Goal: Transaction & Acquisition: Subscribe to service/newsletter

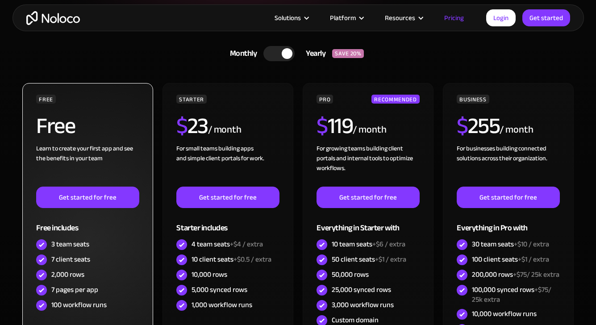
scroll to position [134, 0]
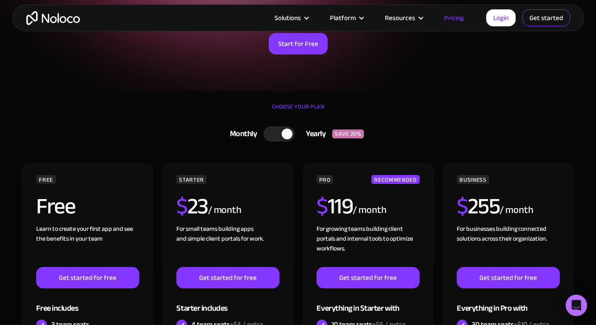
click at [0, 0] on link "Get started" at bounding box center [0, 0] width 0 height 0
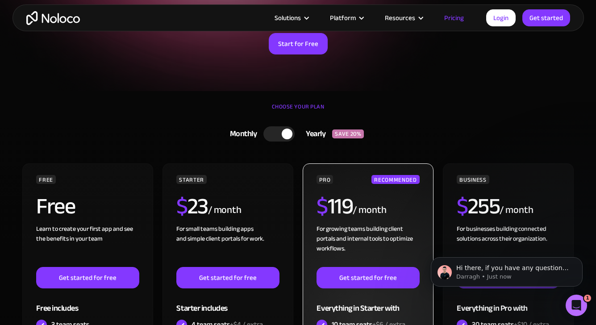
scroll to position [0, 0]
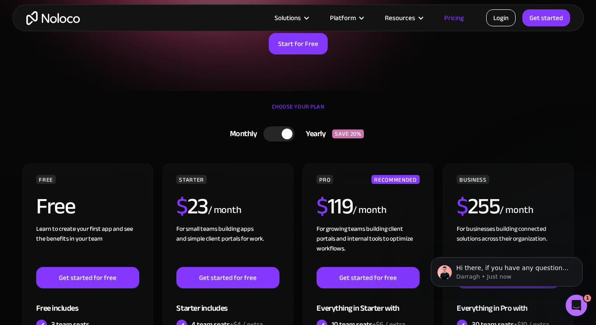
click at [503, 18] on link "Login" at bounding box center [500, 17] width 29 height 17
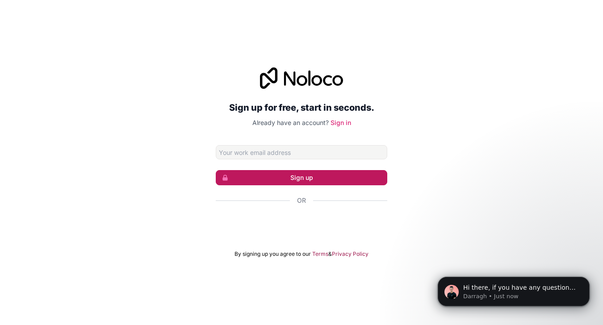
click at [299, 177] on button "Sign up" at bounding box center [301, 177] width 171 height 15
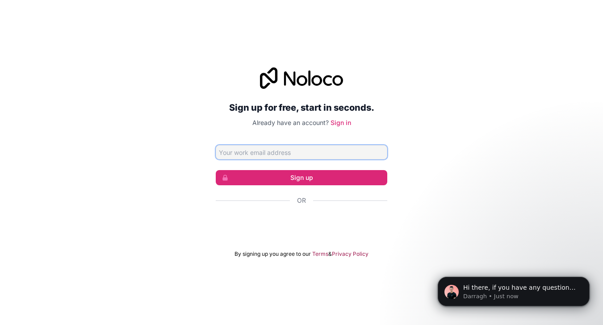
click at [265, 154] on input "Email address" at bounding box center [301, 152] width 171 height 14
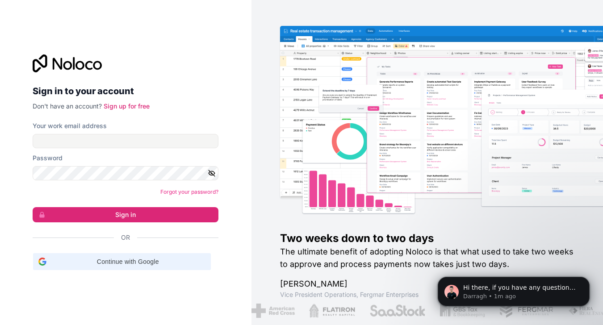
click at [125, 262] on span "Continue with Google" at bounding box center [127, 261] width 155 height 9
